Goal: Complete application form

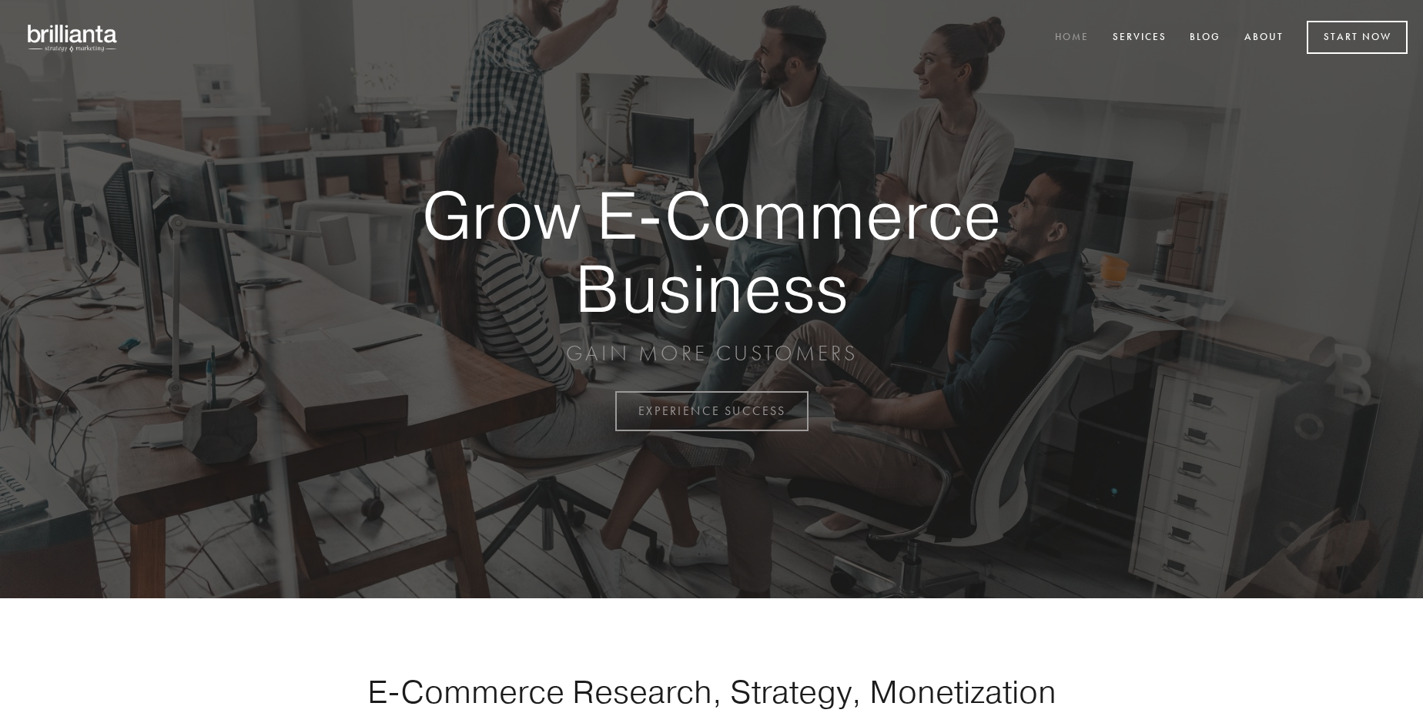
scroll to position [4037, 0]
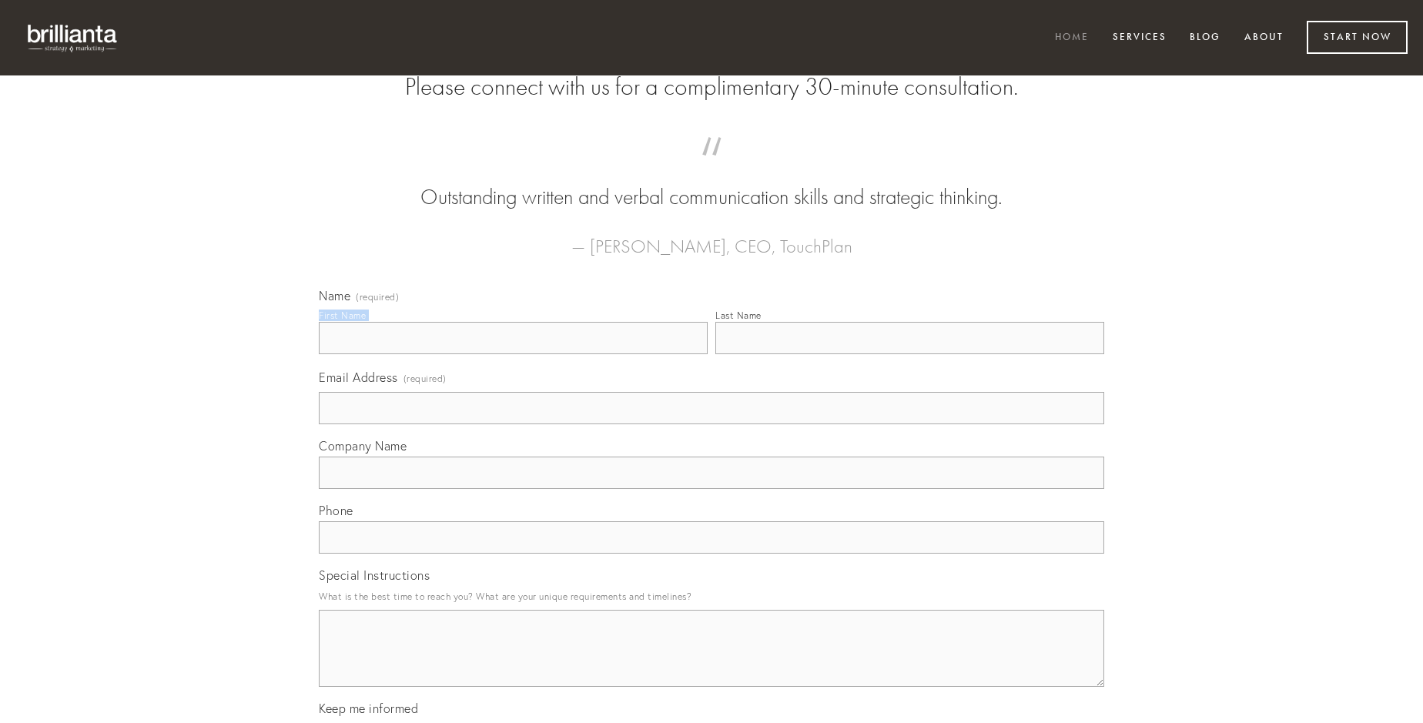
type input "[PERSON_NAME]"
click at [910, 354] on input "Last Name" at bounding box center [910, 338] width 389 height 32
type input "[PERSON_NAME]"
click at [712, 424] on input "Email Address (required)" at bounding box center [712, 408] width 786 height 32
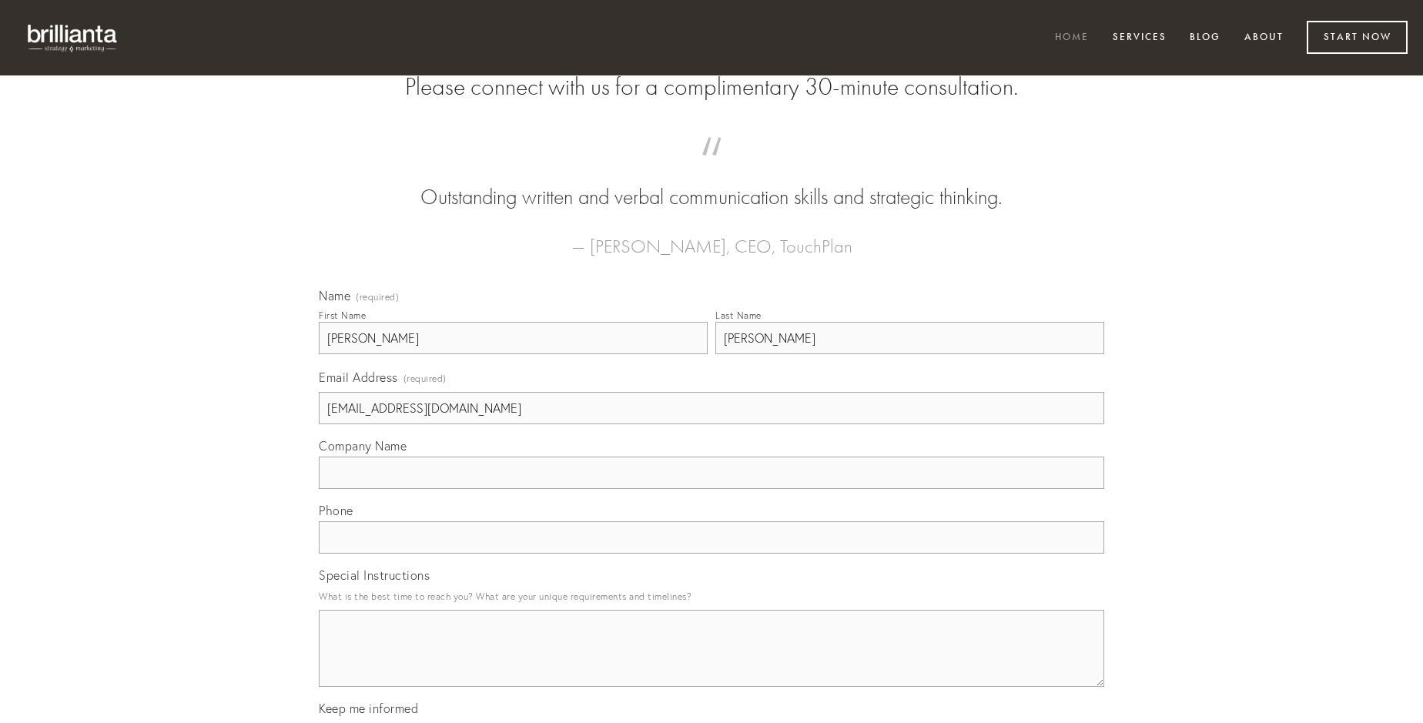
type input "[EMAIL_ADDRESS][DOMAIN_NAME]"
click at [712, 489] on input "Company Name" at bounding box center [712, 473] width 786 height 32
type input "[PERSON_NAME]"
click at [712, 554] on input "text" at bounding box center [712, 537] width 786 height 32
click at [712, 662] on textarea "Special Instructions" at bounding box center [712, 648] width 786 height 77
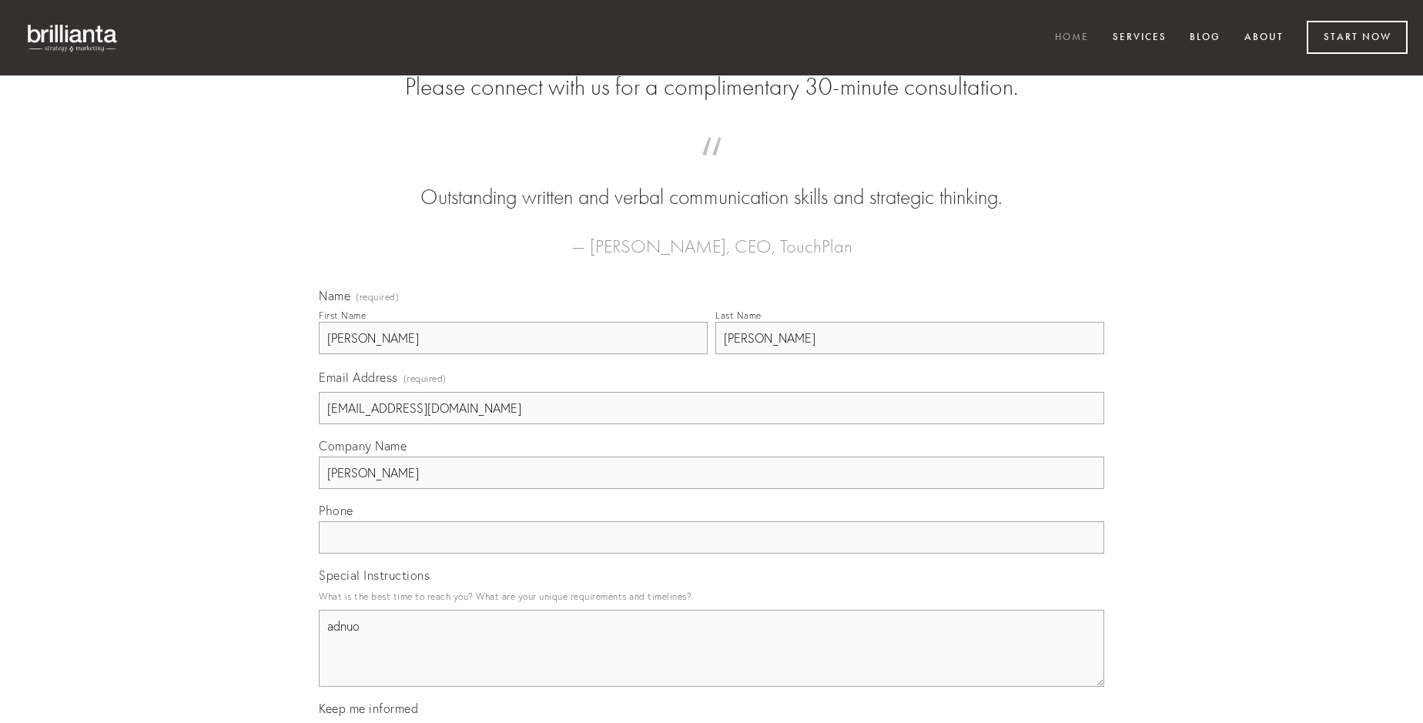
type textarea "adnuo"
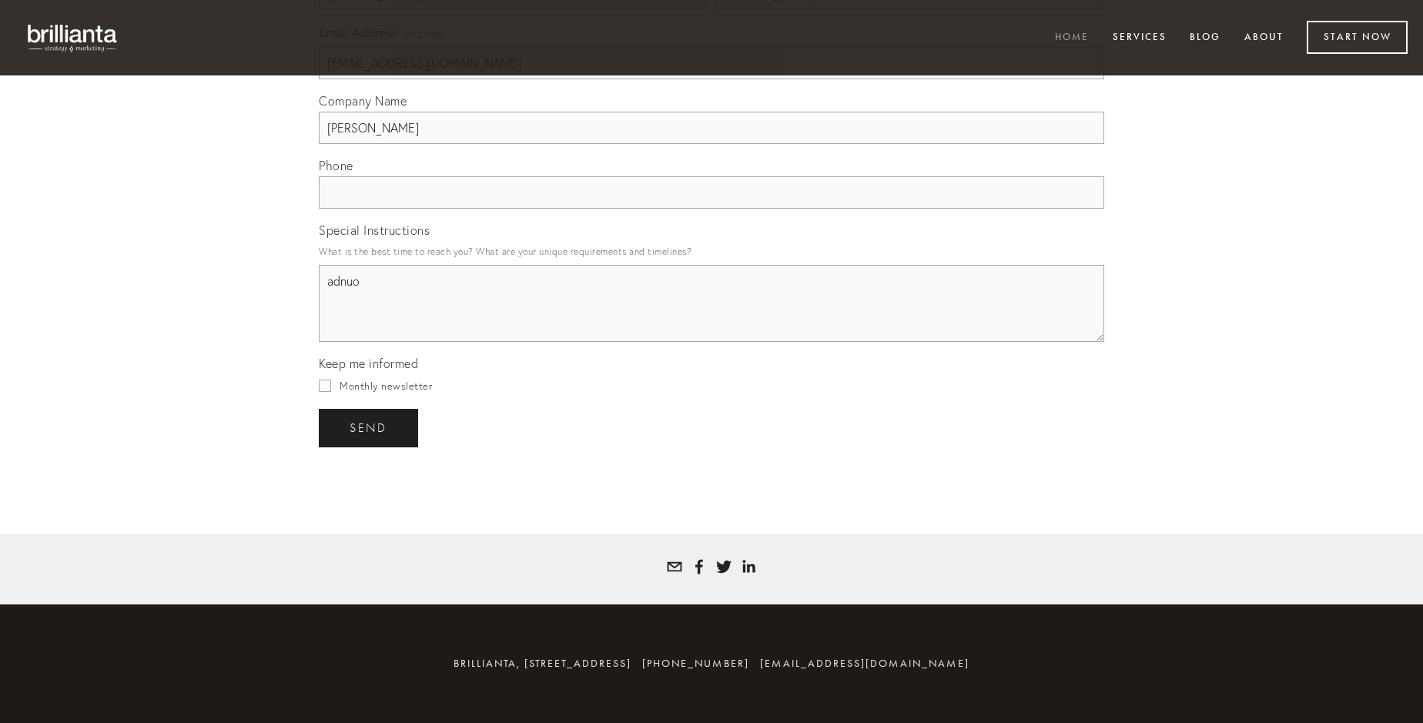
click at [370, 427] on span "send" at bounding box center [369, 428] width 38 height 14
